Goal: Information Seeking & Learning: Learn about a topic

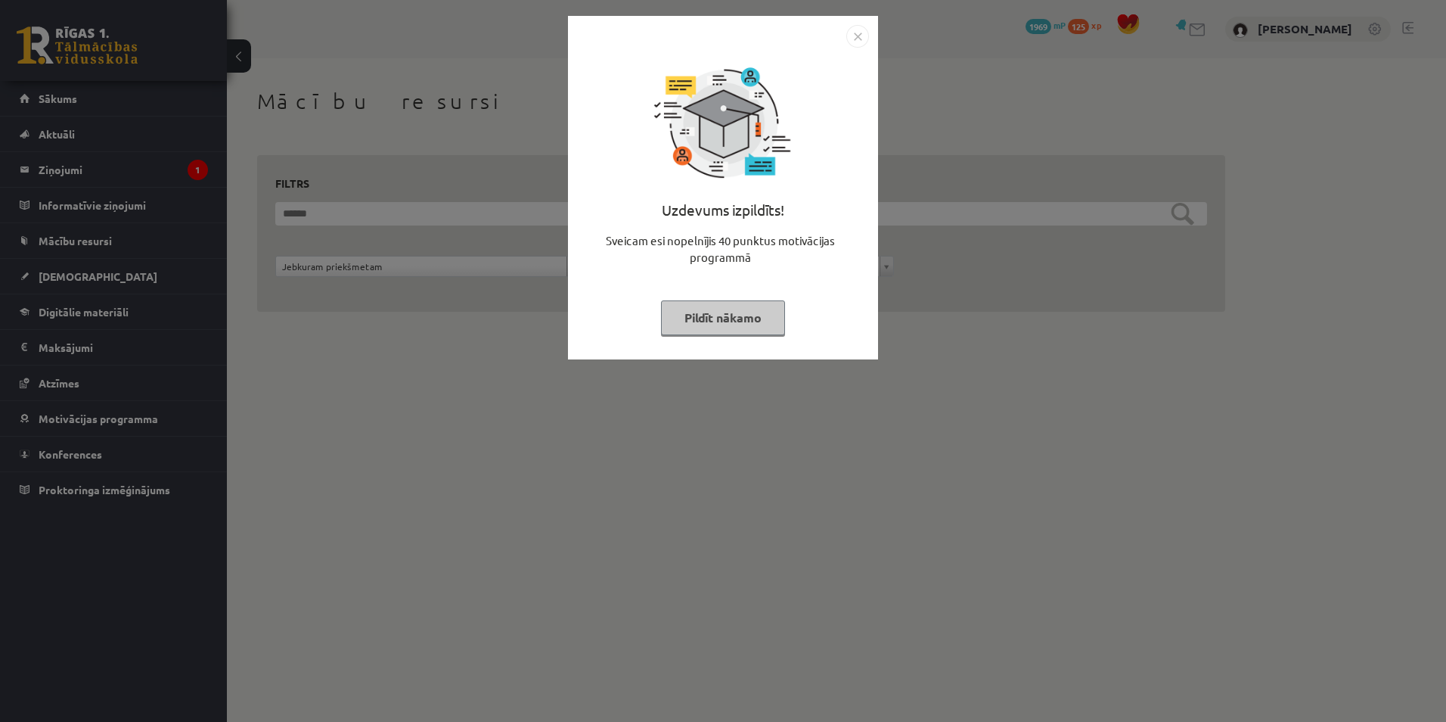
drag, startPoint x: 856, startPoint y: 37, endPoint x: 838, endPoint y: 42, distance: 18.7
click at [856, 37] on img "Close" at bounding box center [857, 36] width 23 height 23
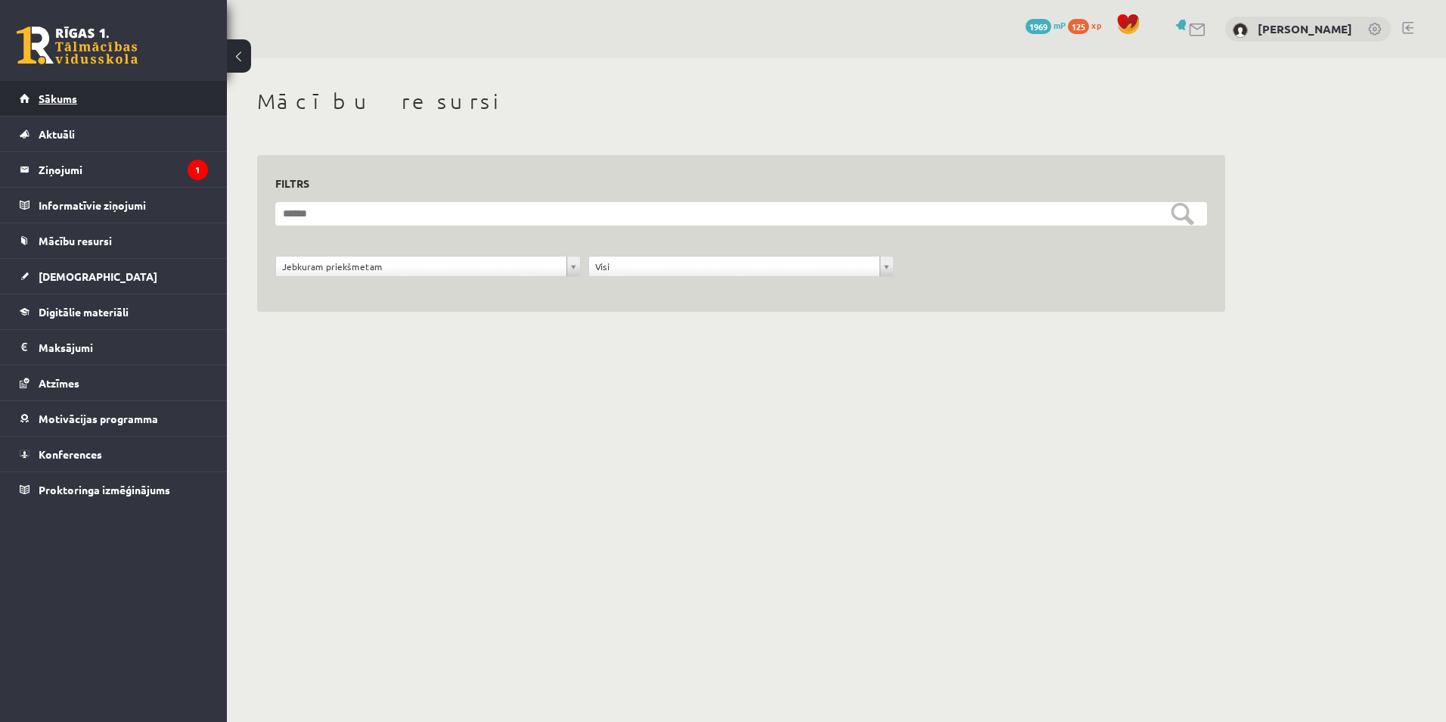
click at [118, 107] on link "Sākums" at bounding box center [114, 98] width 188 height 35
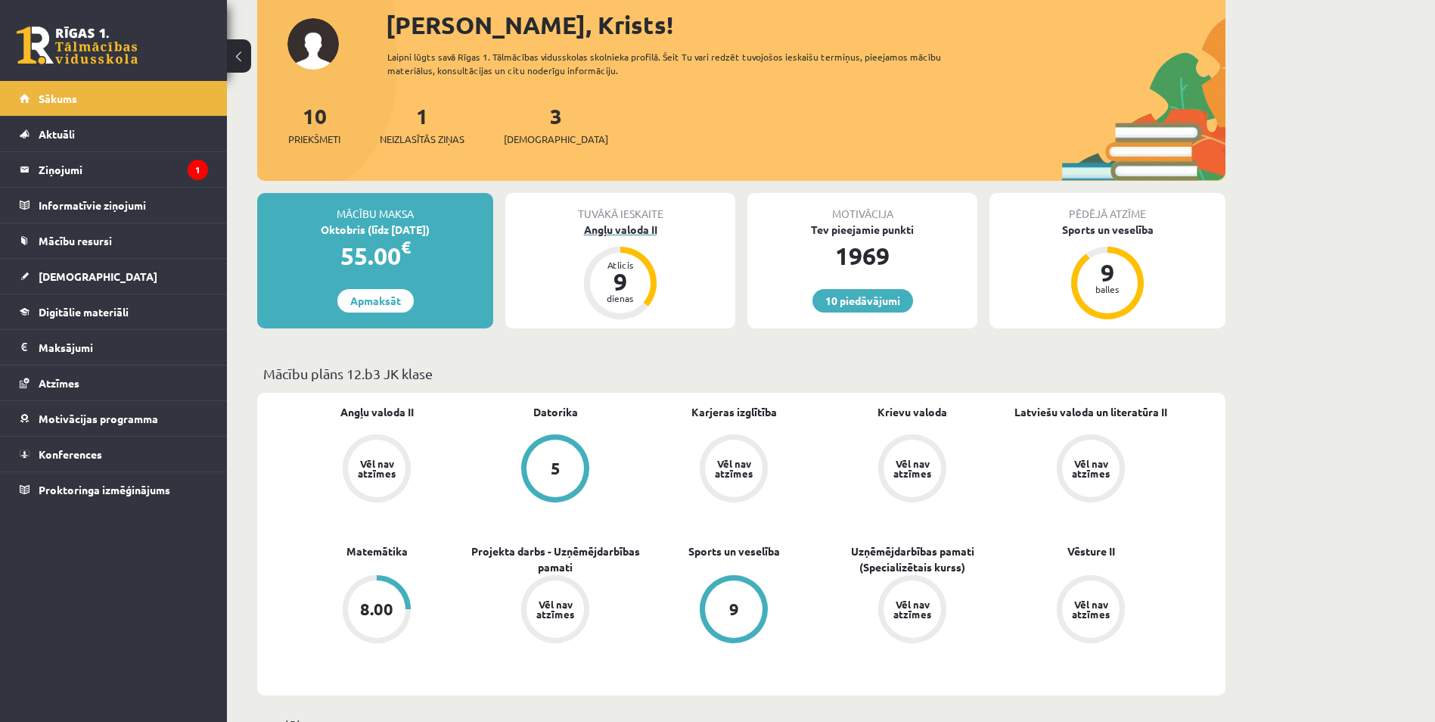
scroll to position [101, 0]
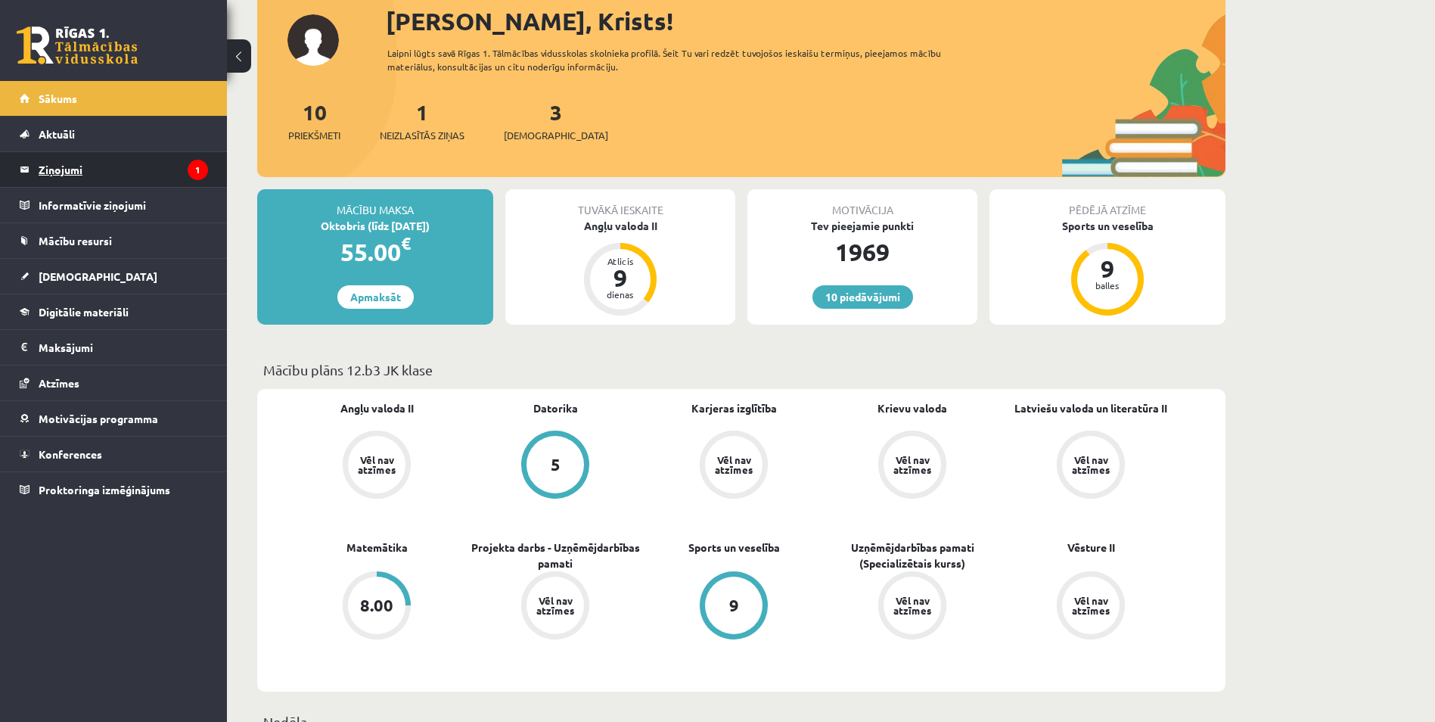
click at [101, 166] on legend "Ziņojumi 1" at bounding box center [123, 169] width 169 height 35
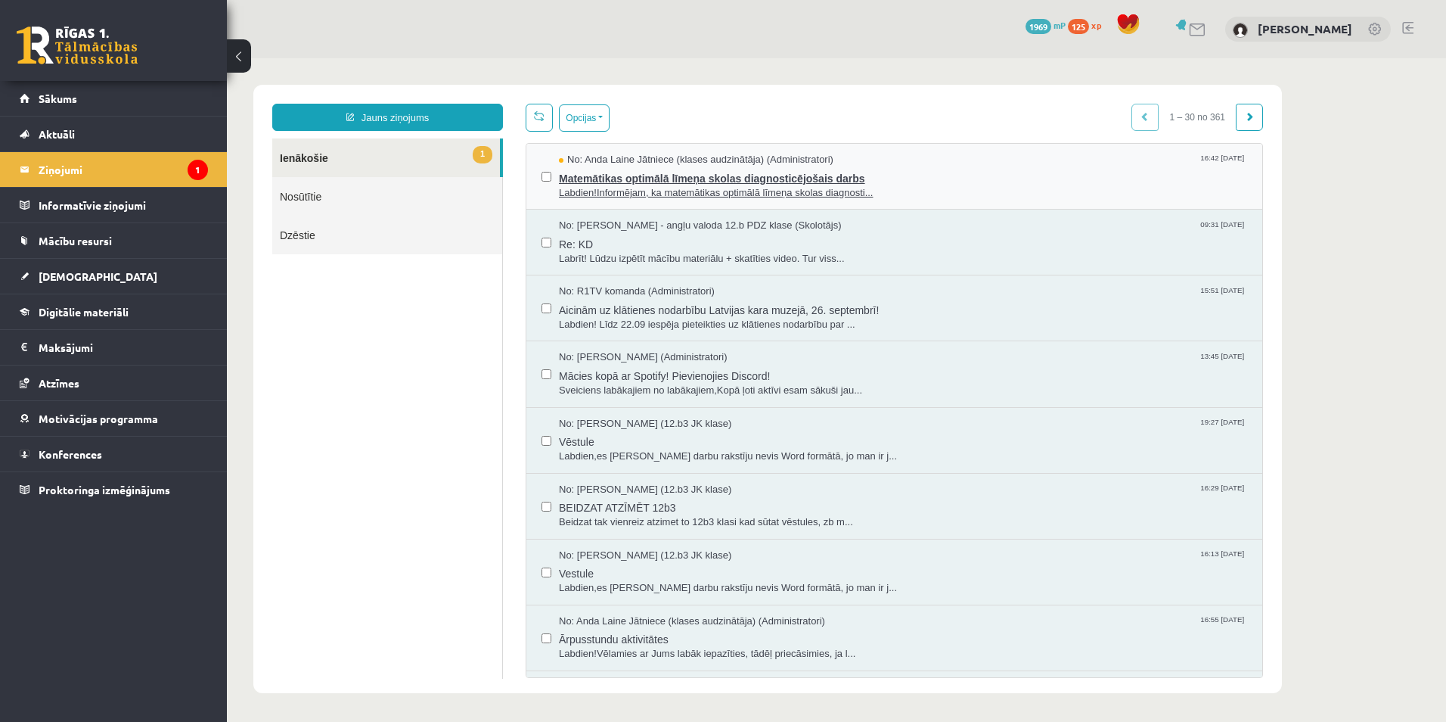
click at [873, 170] on span "Matemātikas optimālā līmeņa skolas diagnosticējošais darbs" at bounding box center [903, 176] width 688 height 19
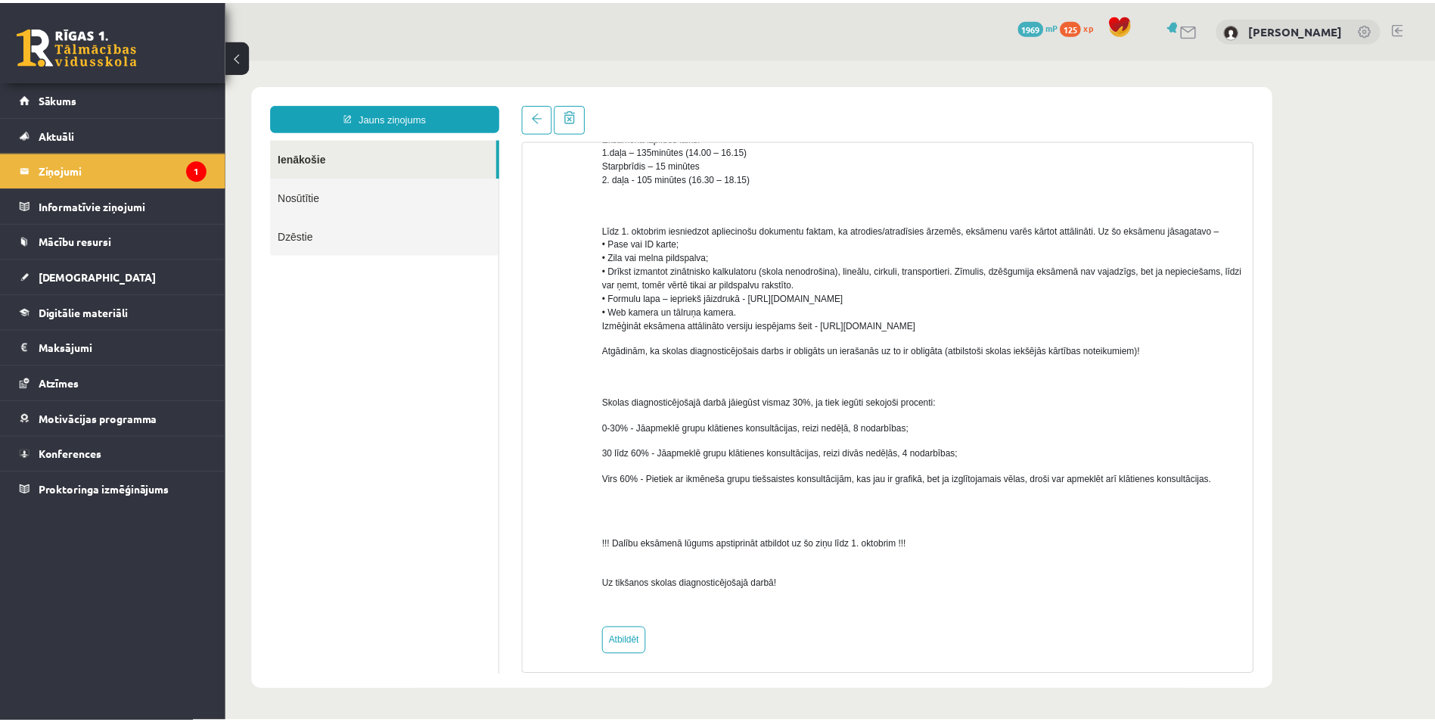
scroll to position [637, 0]
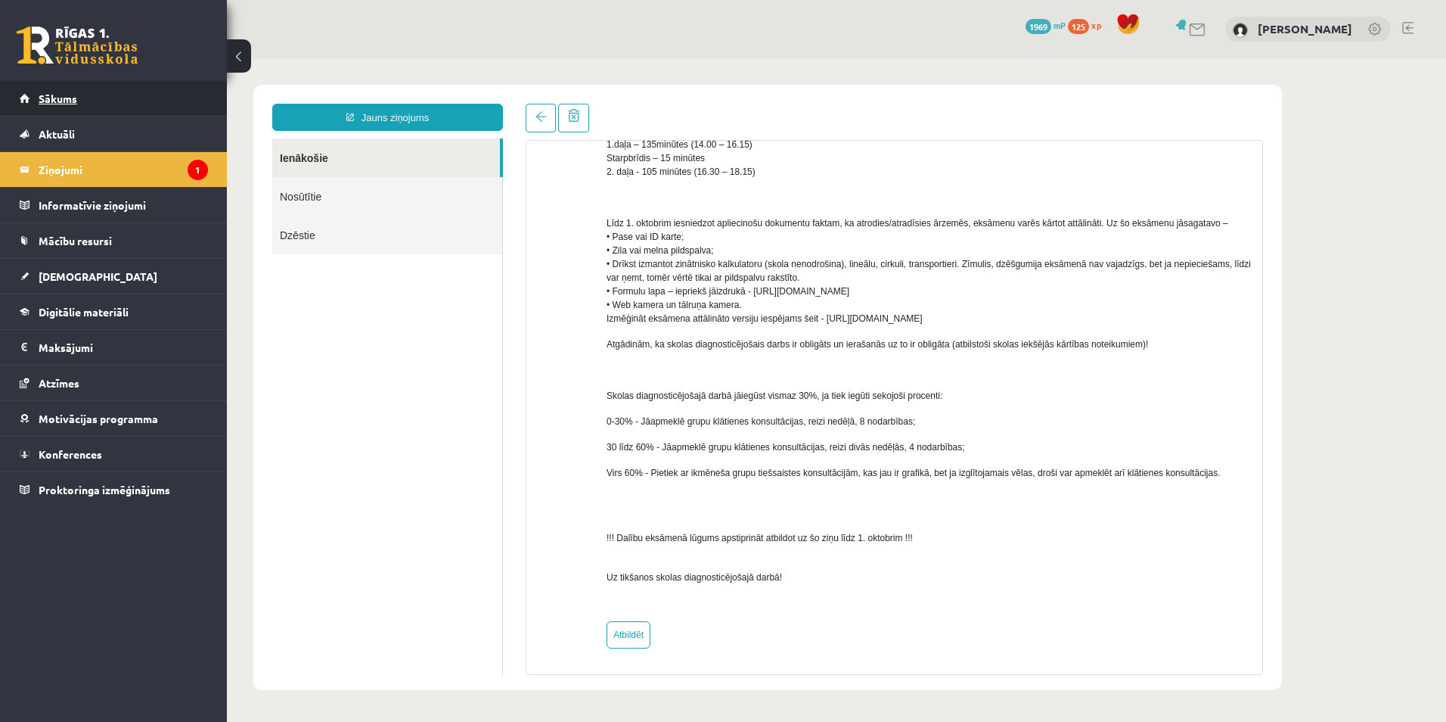
click at [107, 105] on link "Sākums" at bounding box center [114, 98] width 188 height 35
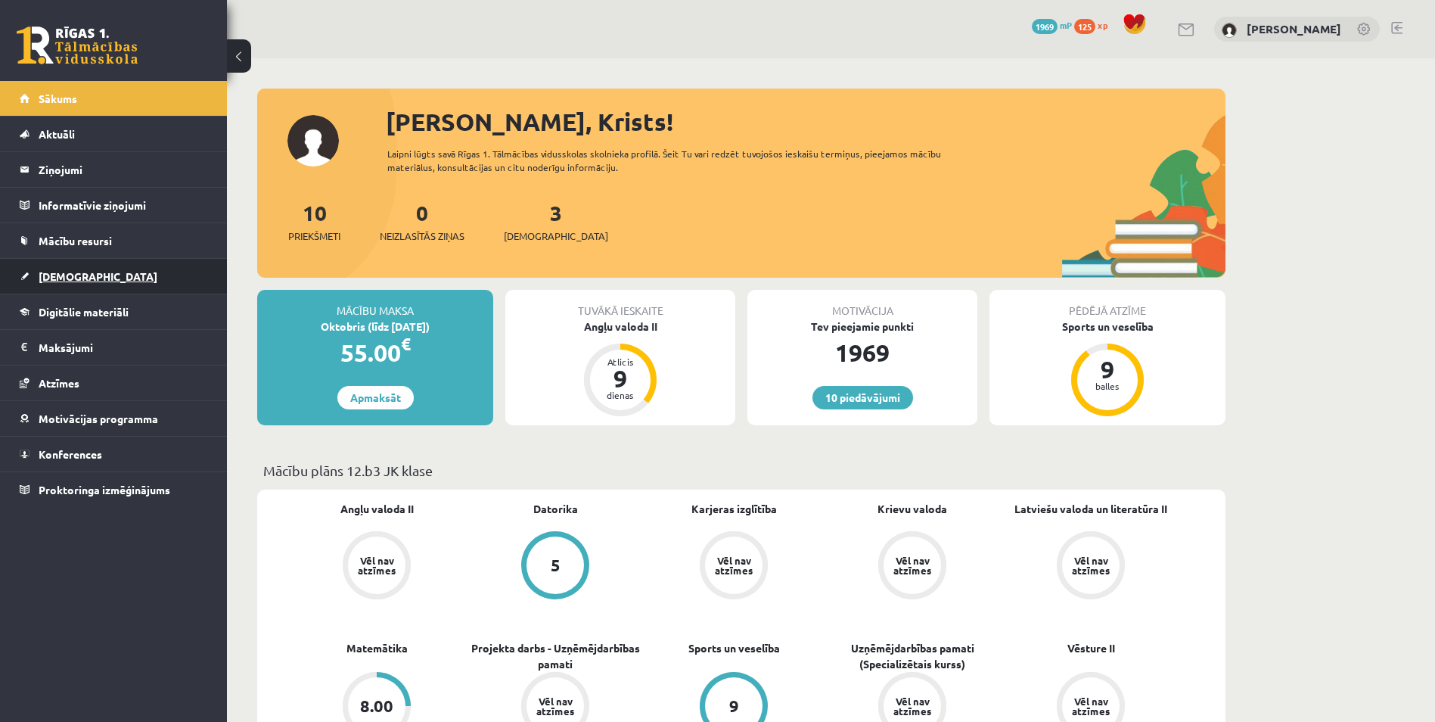
click at [102, 278] on link "[DEMOGRAPHIC_DATA]" at bounding box center [114, 276] width 188 height 35
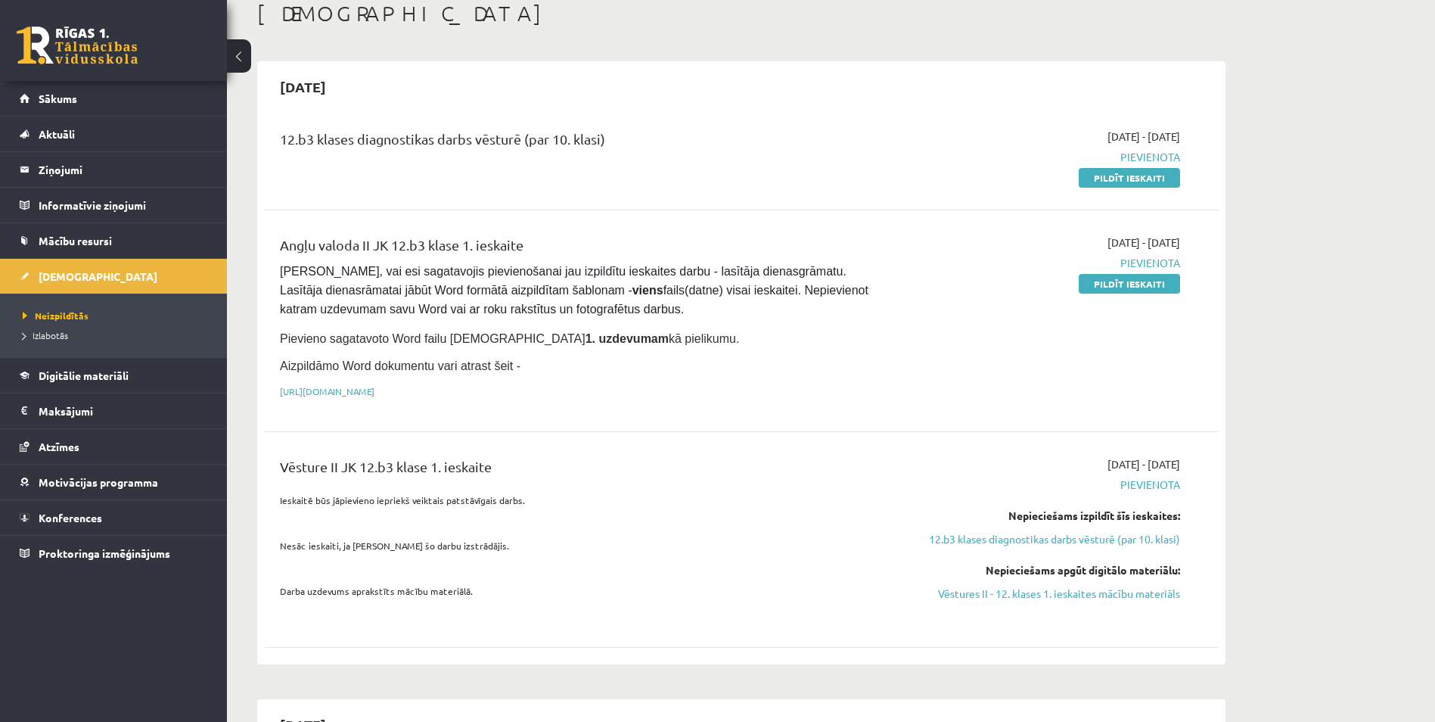
scroll to position [101, 0]
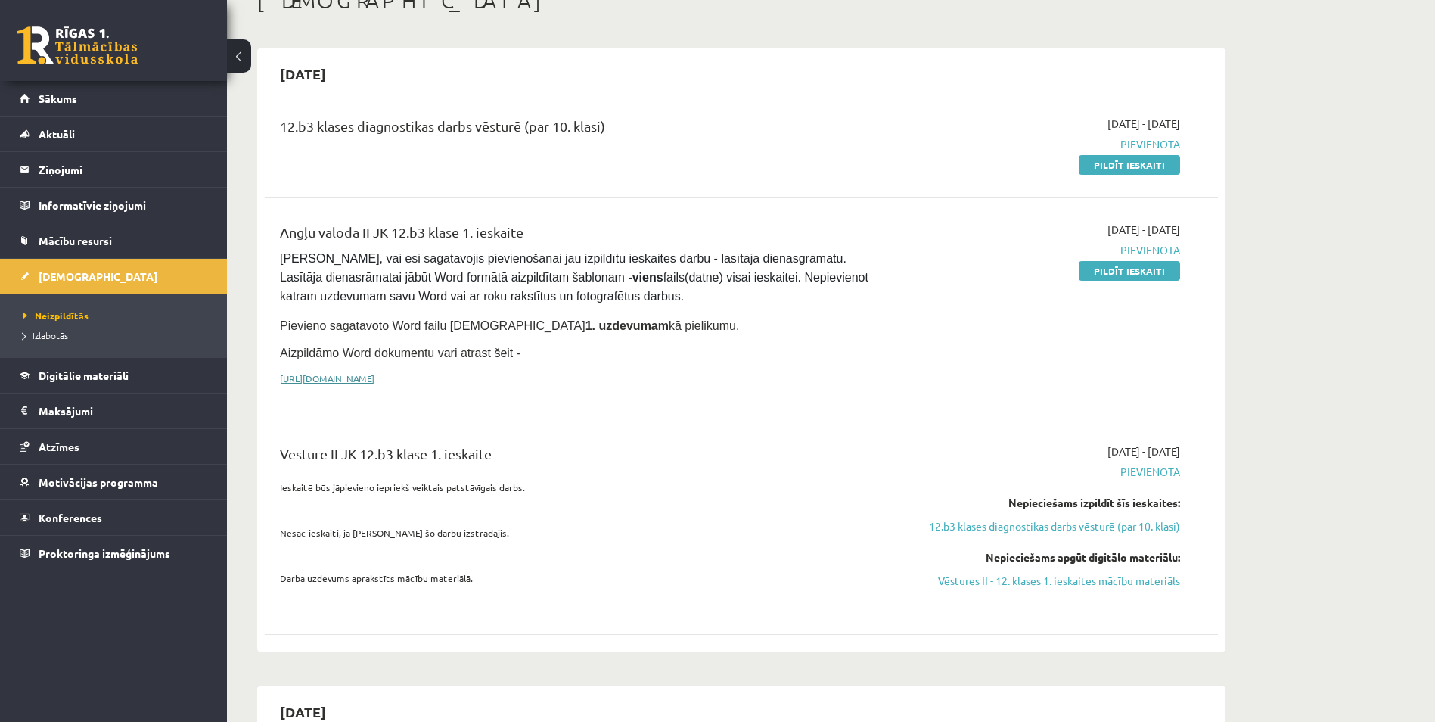
click at [374, 377] on link "https://drive.google.com/drive/folders/1IHE_ip15KOAbO2Se1NDGwZ2e__vlzPUf?usp=sh…" at bounding box center [327, 378] width 95 height 12
